Goal: Find contact information: Find contact information

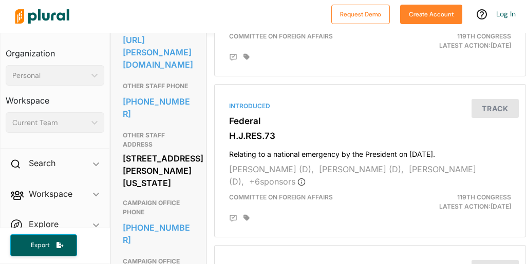
scroll to position [363, 0]
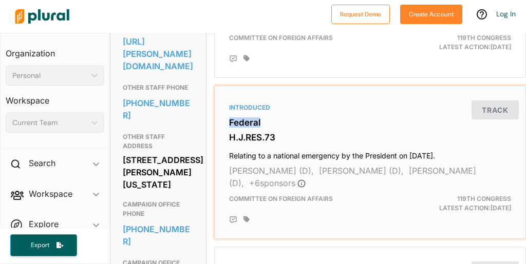
click at [237, 128] on h3 "Federal" at bounding box center [370, 123] width 282 height 10
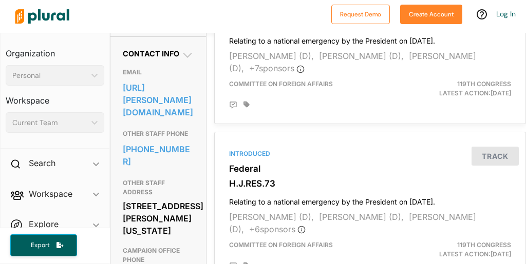
scroll to position [319, 0]
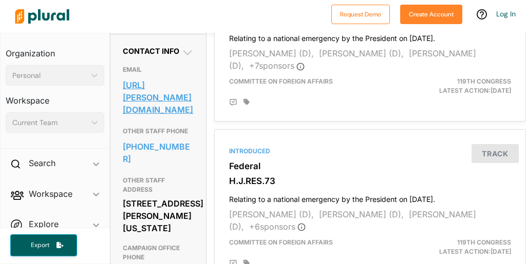
click at [147, 103] on link "[URL][PERSON_NAME][DOMAIN_NAME]" at bounding box center [158, 98] width 71 height 40
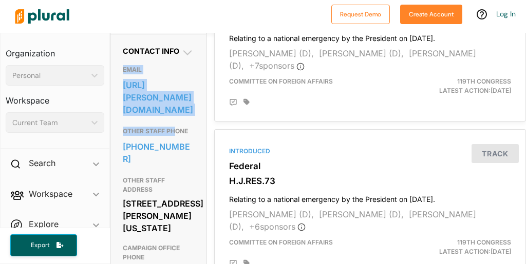
drag, startPoint x: 173, startPoint y: 149, endPoint x: 122, endPoint y: 87, distance: 80.3
copy div "EMAIL [URL][PERSON_NAME][DOMAIN_NAME] OTHER STAFF PH"
